Goal: Obtain resource: Download file/media

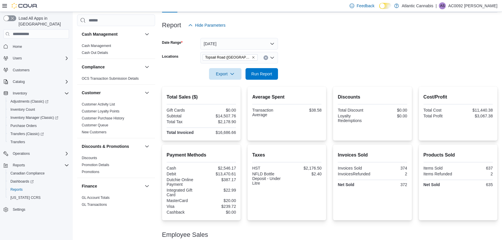
scroll to position [26, 0]
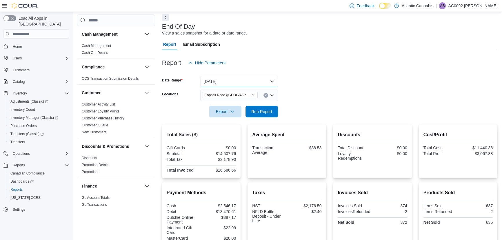
click at [217, 77] on button "Today" at bounding box center [239, 82] width 78 height 12
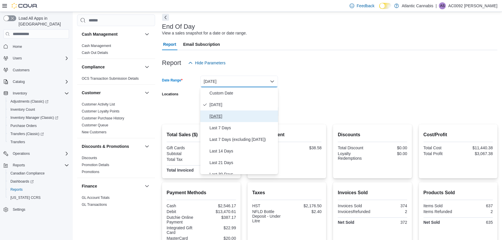
click at [223, 113] on span "Yesterday" at bounding box center [243, 116] width 66 height 7
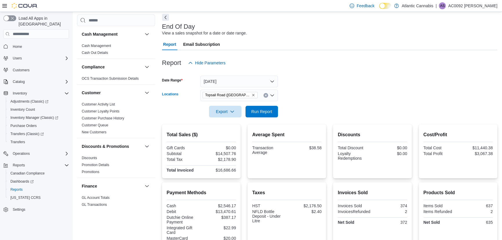
click at [252, 94] on icon "Remove Topsail Road (St. John's) from selection in this group" at bounding box center [253, 94] width 3 height 3
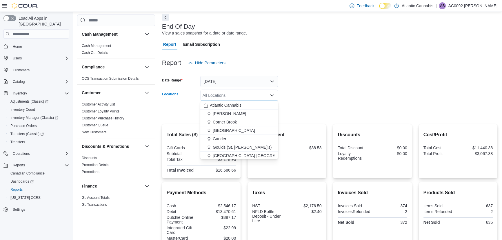
click at [232, 120] on span "Corner Brook" at bounding box center [225, 122] width 24 height 6
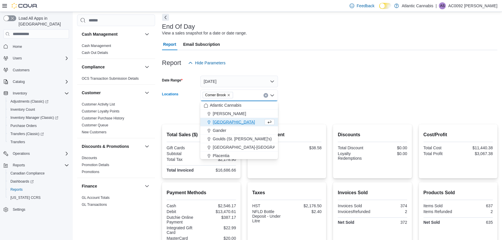
click at [261, 60] on div "Report Hide Parameters" at bounding box center [329, 63] width 335 height 12
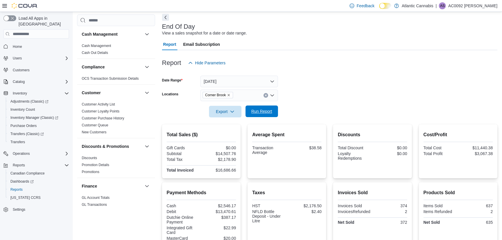
click at [259, 113] on span "Run Report" at bounding box center [261, 111] width 21 height 6
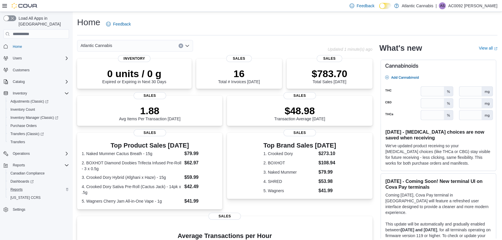
click at [37, 186] on div "Reports" at bounding box center [38, 189] width 61 height 7
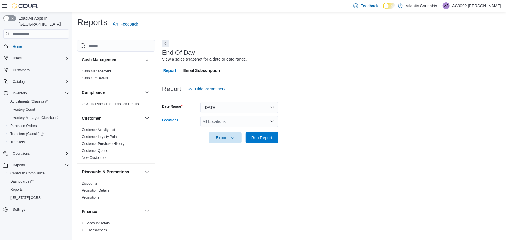
click at [225, 121] on div "All Locations" at bounding box center [239, 122] width 78 height 12
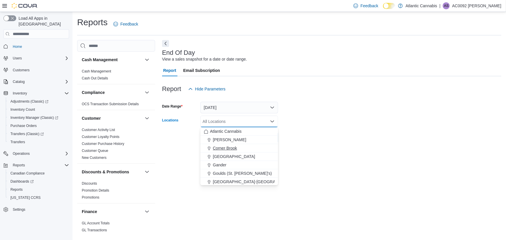
click at [226, 147] on span "Corner Brook" at bounding box center [225, 148] width 24 height 6
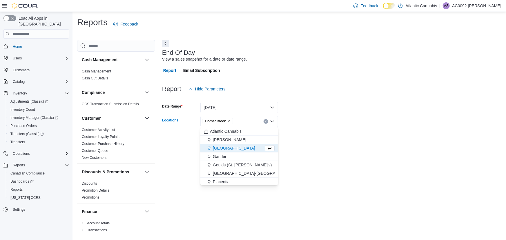
click at [243, 106] on button "Today" at bounding box center [239, 108] width 78 height 12
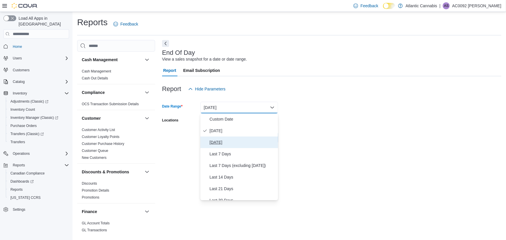
click at [248, 144] on span "Yesterday" at bounding box center [243, 142] width 66 height 7
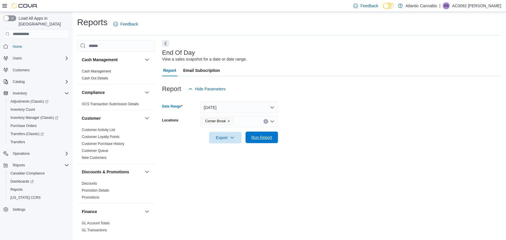
click at [254, 139] on span "Run Report" at bounding box center [261, 137] width 21 height 6
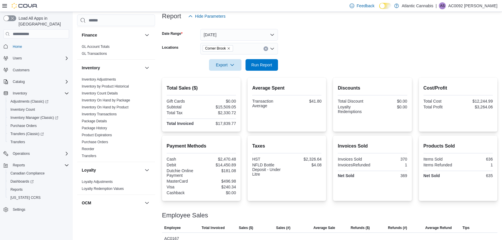
scroll to position [184, 0]
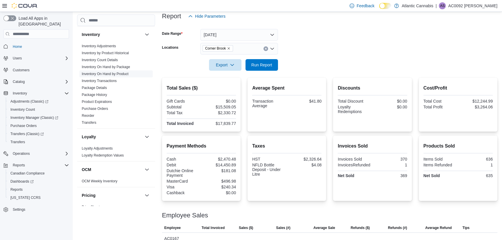
click at [110, 75] on link "Inventory On Hand by Product" at bounding box center [105, 74] width 47 height 4
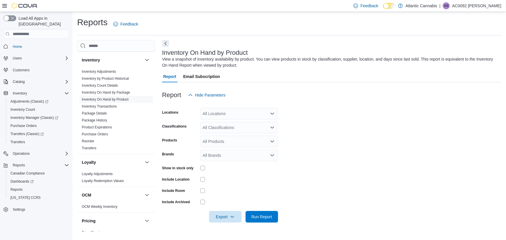
click at [221, 118] on div "All Locations" at bounding box center [239, 114] width 78 height 12
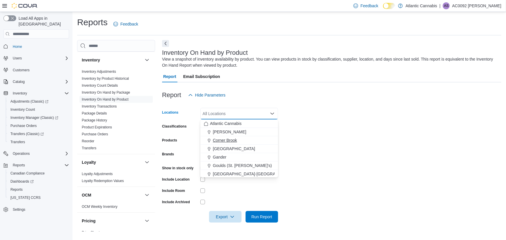
click at [232, 138] on span "Corner Brook" at bounding box center [225, 140] width 24 height 6
click at [322, 88] on div at bounding box center [331, 85] width 339 height 7
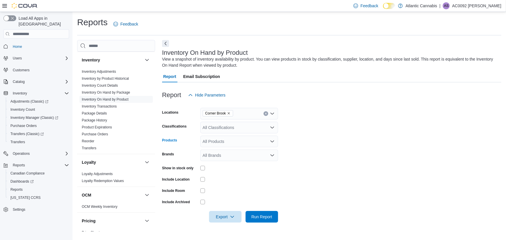
click at [211, 137] on div "All Products" at bounding box center [239, 142] width 78 height 12
click at [219, 129] on div "All Classifications" at bounding box center [239, 128] width 78 height 12
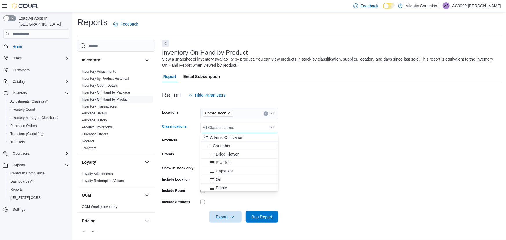
click at [228, 152] on span "Dried Flower" at bounding box center [227, 154] width 23 height 6
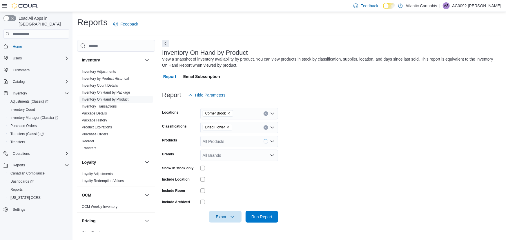
click at [333, 134] on form "Locations Corner Brook Classifications Dried Flower Products All Products Brand…" at bounding box center [331, 162] width 339 height 122
click at [215, 219] on span "Export" at bounding box center [225, 217] width 26 height 12
click at [229, 181] on span "Export to Excel" at bounding box center [226, 181] width 26 height 5
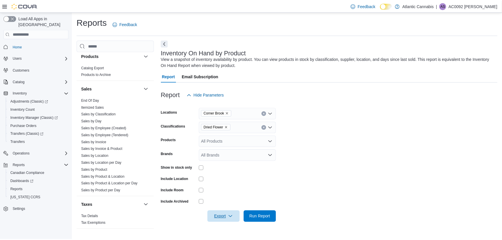
scroll to position [378, 0]
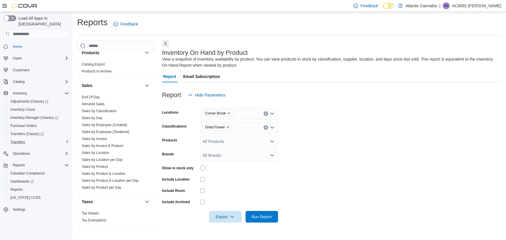
click at [41, 139] on div "Transfers" at bounding box center [38, 142] width 61 height 7
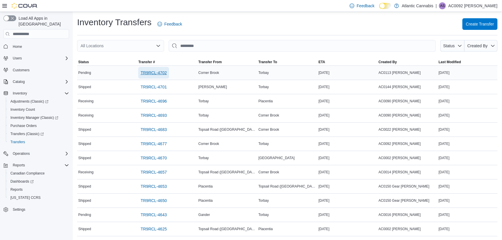
click at [160, 74] on span "TR9RCL-4702" at bounding box center [154, 73] width 26 height 6
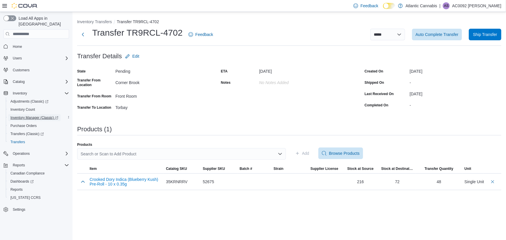
click at [36, 115] on span "Inventory Manager (Classic)" at bounding box center [34, 117] width 48 height 5
